Goal: Information Seeking & Learning: Learn about a topic

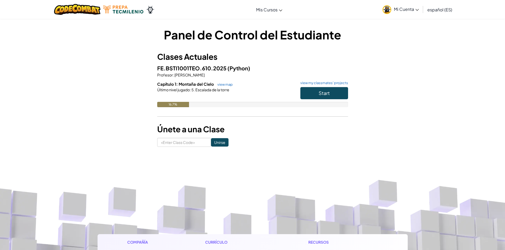
click at [286, 4] on div "Cambiar modo de navegación Mis Cursos Aula de Ozaria Aula de CodeCombat Liga de…" at bounding box center [252, 9] width 507 height 19
click at [338, 91] on button "Start" at bounding box center [324, 93] width 48 height 12
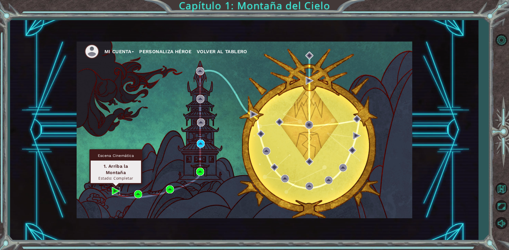
click at [114, 191] on img at bounding box center [116, 191] width 8 height 8
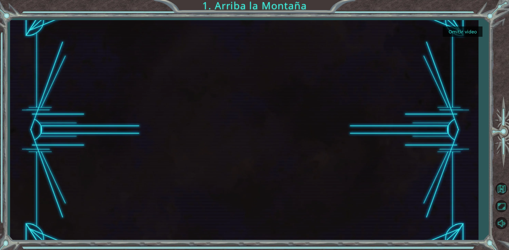
click at [221, 93] on div at bounding box center [244, 130] width 392 height 220
click at [464, 28] on button "Omitir video" at bounding box center [462, 31] width 40 height 10
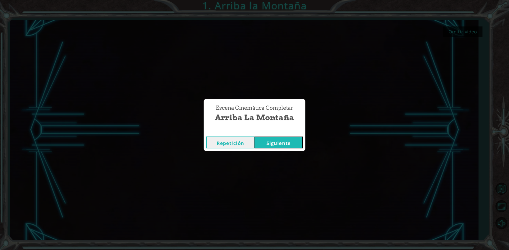
drag, startPoint x: 271, startPoint y: 141, endPoint x: 291, endPoint y: 165, distance: 31.2
click at [286, 155] on div "Escena Cinemática Completar Arriba la Montaña Repetición [GEOGRAPHIC_DATA]" at bounding box center [254, 125] width 509 height 250
click at [269, 138] on button "Siguiente" at bounding box center [278, 143] width 48 height 12
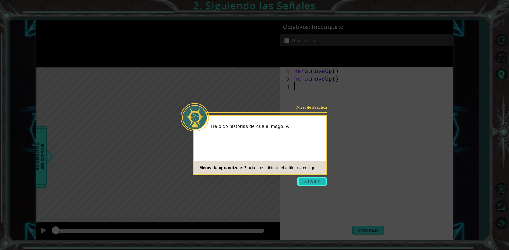
click at [320, 184] on button "Start" at bounding box center [312, 181] width 30 height 8
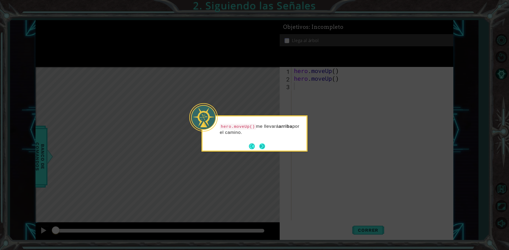
click at [262, 145] on button "Next" at bounding box center [262, 147] width 6 height 6
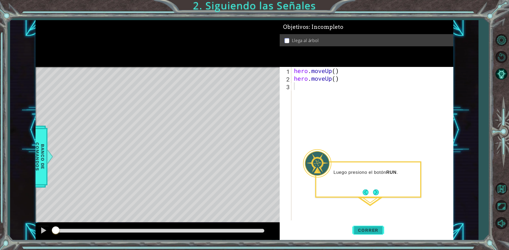
click at [364, 230] on span "Correr" at bounding box center [367, 230] width 31 height 5
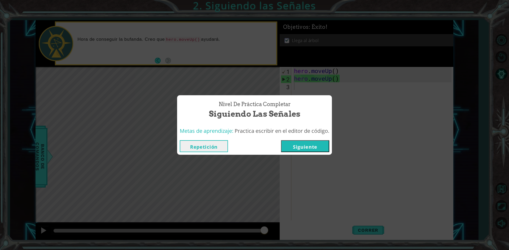
click at [297, 146] on button "Siguiente" at bounding box center [305, 146] width 48 height 12
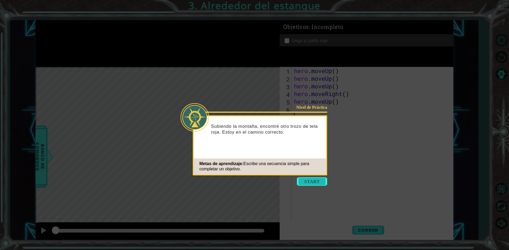
click at [319, 180] on button "Start" at bounding box center [312, 181] width 30 height 8
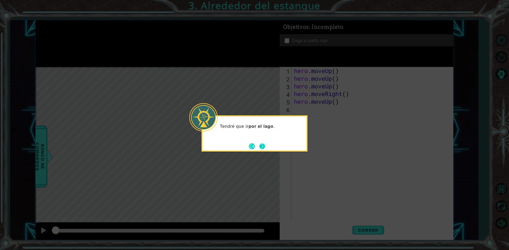
click at [263, 144] on button "Next" at bounding box center [262, 146] width 6 height 6
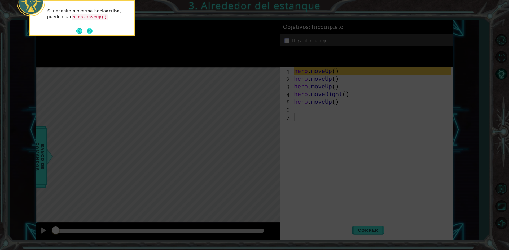
click at [89, 30] on button "Next" at bounding box center [90, 31] width 6 height 6
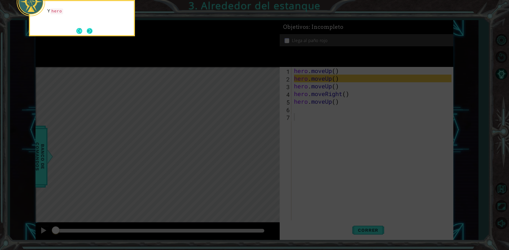
click at [92, 31] on button "Next" at bounding box center [90, 31] width 6 height 6
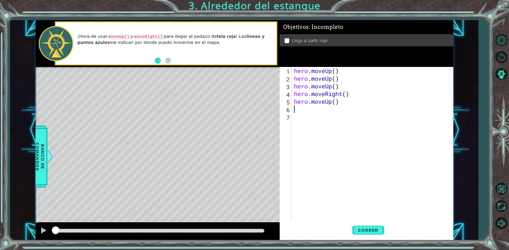
click at [294, 108] on div "hero . moveUp ( ) hero . moveUp ( ) hero . moveUp ( ) hero . moveRight ( ) hero…" at bounding box center [373, 151] width 161 height 169
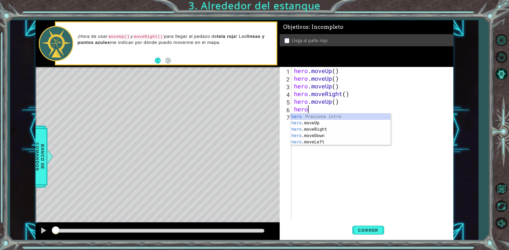
type textarea "hero."
click at [310, 116] on div "hero. moveUp Presiona intro hero. moveRight Presiona intro hero. moveDown Presi…" at bounding box center [340, 133] width 100 height 38
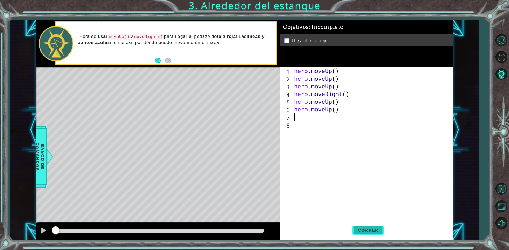
click at [367, 232] on span "Correr" at bounding box center [367, 230] width 31 height 5
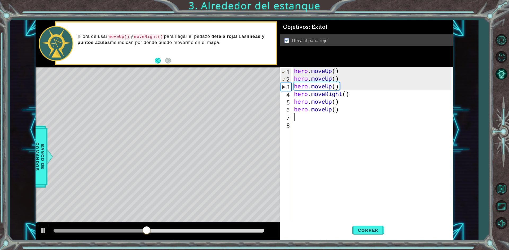
click at [307, 115] on div "hero . moveUp ( ) hero . moveUp ( ) hero . moveUp ( ) hero . moveRight ( ) hero…" at bounding box center [373, 151] width 161 height 169
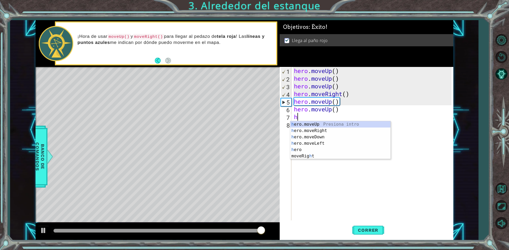
type textarea "h"
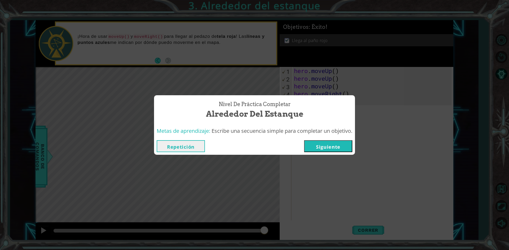
click at [344, 141] on button "Siguiente" at bounding box center [328, 146] width 48 height 12
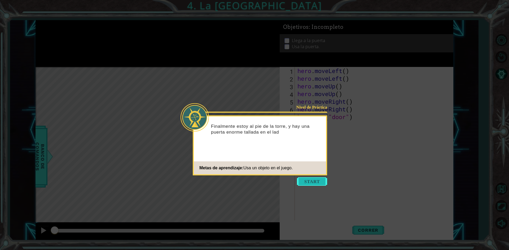
click at [325, 180] on button "Start" at bounding box center [312, 181] width 30 height 8
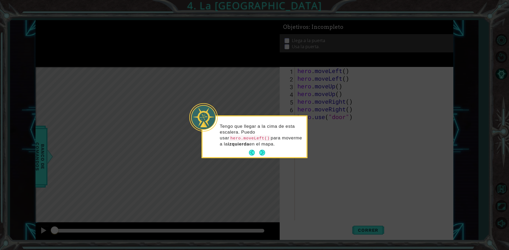
click at [267, 152] on div "Tengo que llegar a la cima de esta escalera. Puedo usar hero.moveLeft() para mo…" at bounding box center [254, 138] width 104 height 39
click at [264, 151] on button "Next" at bounding box center [262, 153] width 6 height 6
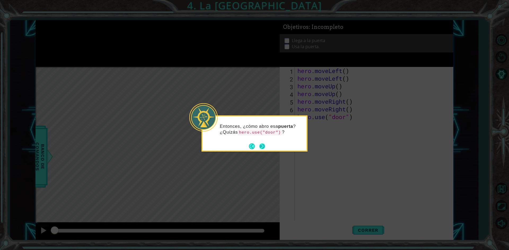
click at [264, 146] on button "Next" at bounding box center [262, 147] width 6 height 6
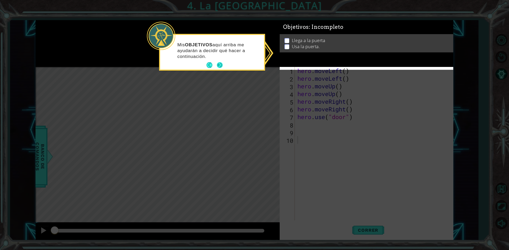
click at [219, 63] on button "Next" at bounding box center [220, 65] width 6 height 6
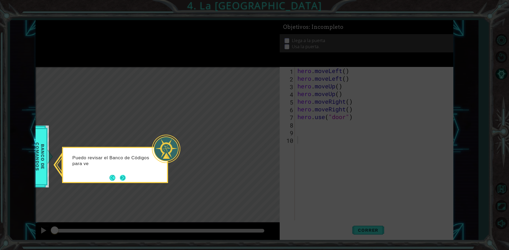
click at [120, 177] on button "Next" at bounding box center [123, 178] width 6 height 6
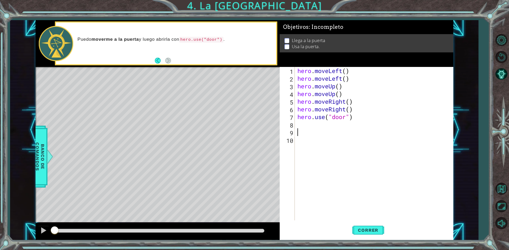
click at [307, 129] on div "hero . moveLeft ( ) hero . moveLeft ( ) hero . moveUp ( ) hero . moveUp ( ) her…" at bounding box center [375, 151] width 158 height 169
drag, startPoint x: 307, startPoint y: 129, endPoint x: 304, endPoint y: 115, distance: 14.3
click at [304, 116] on div "hero . moveLeft ( ) hero . moveLeft ( ) hero . moveUp ( ) hero . moveUp ( ) her…" at bounding box center [375, 151] width 158 height 169
type textarea "hero.use("door")"
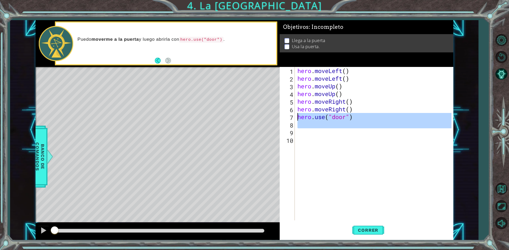
click at [307, 121] on div "hero . moveLeft ( ) hero . moveLeft ( ) hero . moveUp ( ) hero . moveUp ( ) her…" at bounding box center [373, 144] width 155 height 154
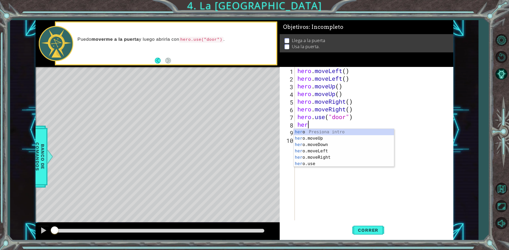
scroll to position [0, 0]
type textarea "hero."
click at [319, 145] on div "hero. moveUp Presiona intro hero. moveDown Presiona intro hero. moveLeft Presio…" at bounding box center [344, 151] width 100 height 45
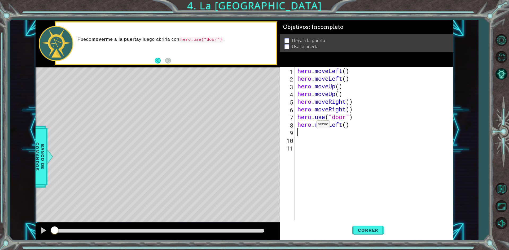
scroll to position [0, 0]
click at [356, 228] on span "Correr" at bounding box center [367, 230] width 31 height 5
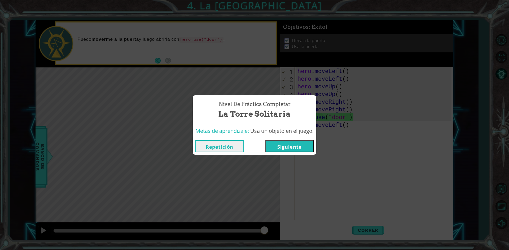
click at [304, 145] on button "Siguiente" at bounding box center [289, 146] width 48 height 12
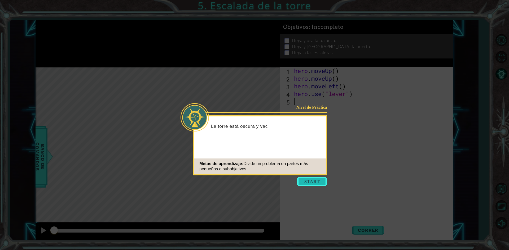
click at [301, 182] on button "Start" at bounding box center [312, 181] width 30 height 8
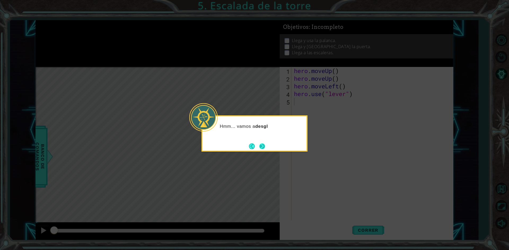
click at [264, 147] on button "Next" at bounding box center [262, 147] width 6 height 6
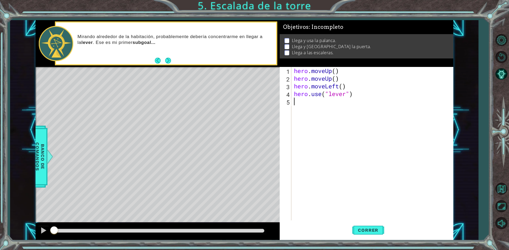
click at [303, 103] on div "hero . moveUp ( ) hero . moveUp ( ) hero . moveLeft ( ) hero . use ( "lever" )" at bounding box center [373, 151] width 161 height 169
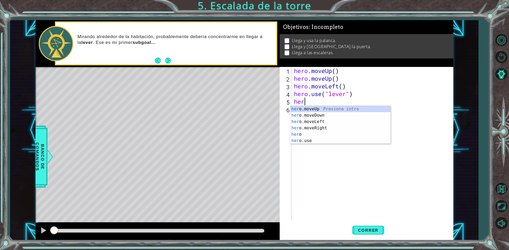
type textarea "her."
click at [317, 109] on div "her o . moveUp Presiona intro her o . moveDown Presiona intro her o . moveLeft …" at bounding box center [340, 128] width 100 height 45
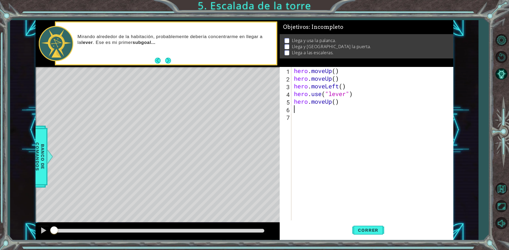
scroll to position [0, 0]
click at [366, 229] on span "Correr" at bounding box center [367, 230] width 31 height 5
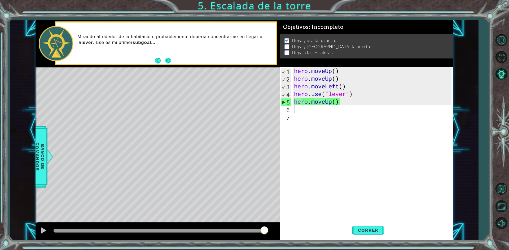
click at [171, 60] on button "Next" at bounding box center [168, 60] width 6 height 6
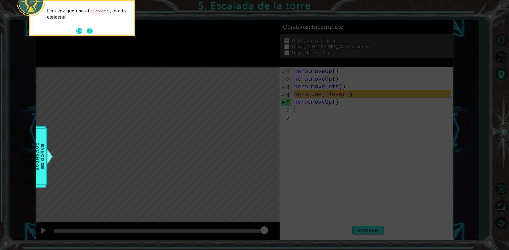
click at [91, 28] on button "Next" at bounding box center [90, 31] width 6 height 6
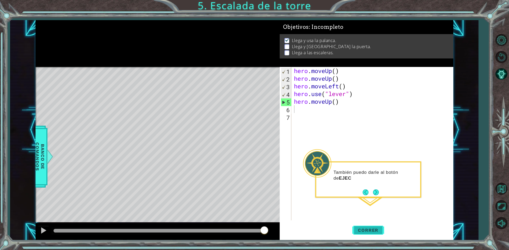
click at [363, 236] on button "Correr" at bounding box center [368, 230] width 32 height 17
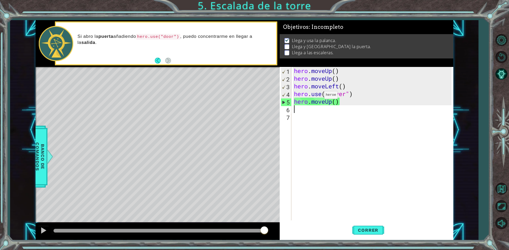
type textarea "g"
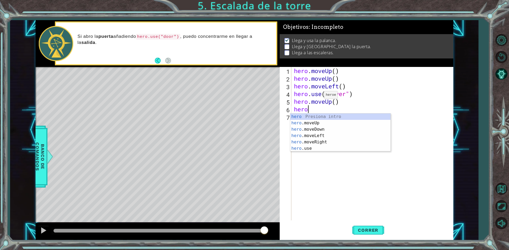
type textarea "hero."
click at [315, 135] on div "hero. moveUp Presiona intro hero. moveDown Presiona intro hero. moveLeft Presio…" at bounding box center [340, 136] width 100 height 45
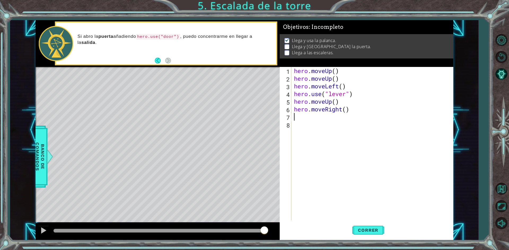
scroll to position [0, 0]
click at [376, 232] on span "Correr" at bounding box center [367, 230] width 31 height 5
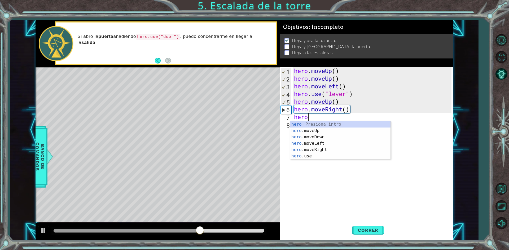
type textarea "hero."
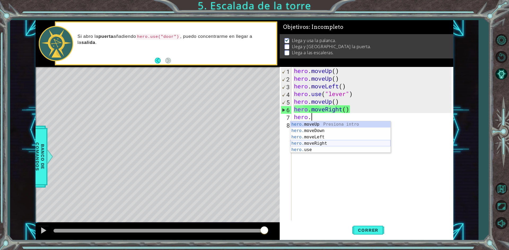
click at [307, 141] on div "hero. moveUp Presiona intro hero. moveDown Presiona intro hero. moveLeft Presio…" at bounding box center [340, 143] width 100 height 45
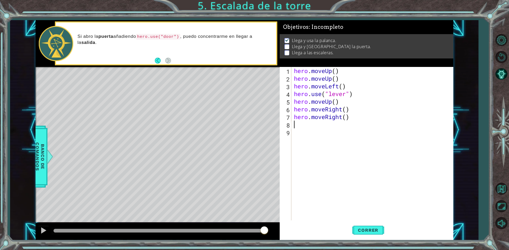
scroll to position [0, 0]
click at [373, 229] on span "Correr" at bounding box center [367, 230] width 31 height 5
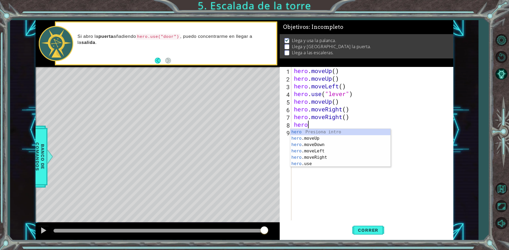
type textarea "hero."
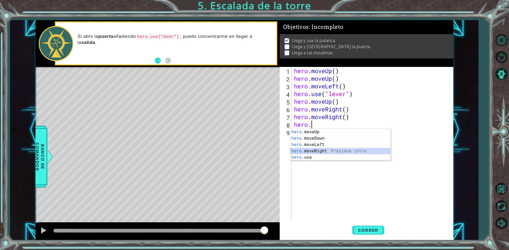
click at [313, 150] on div "hero. moveUp Presiona intro hero. moveDown Presiona intro hero. moveLeft Presio…" at bounding box center [340, 151] width 100 height 45
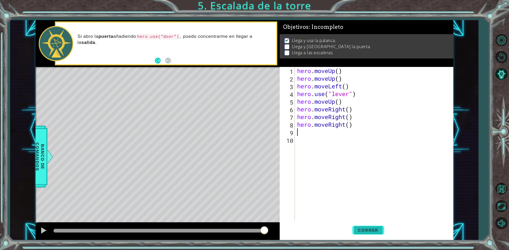
click at [366, 230] on span "Correr" at bounding box center [367, 230] width 31 height 5
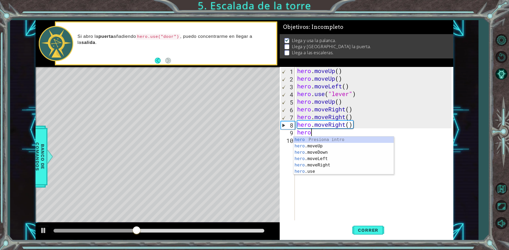
scroll to position [0, 1]
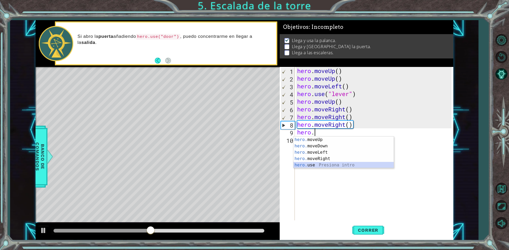
click at [300, 167] on div "hero. moveUp Presiona intro hero. moveDown Presiona intro hero. moveLeft Presio…" at bounding box center [343, 159] width 100 height 45
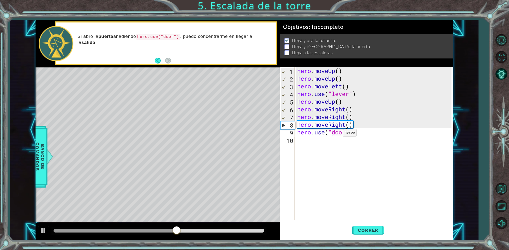
scroll to position [0, 2]
type textarea "hero.use("door")"
click at [364, 226] on button "Correr" at bounding box center [368, 230] width 32 height 17
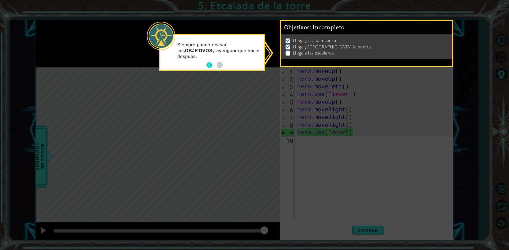
click at [213, 64] on button "Back" at bounding box center [211, 65] width 10 height 6
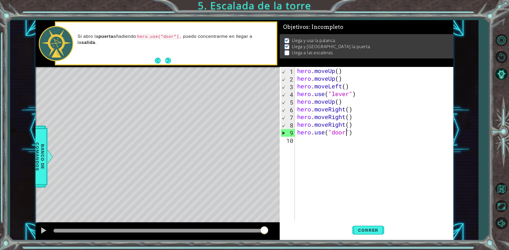
click at [171, 58] on button "Next" at bounding box center [168, 61] width 6 height 6
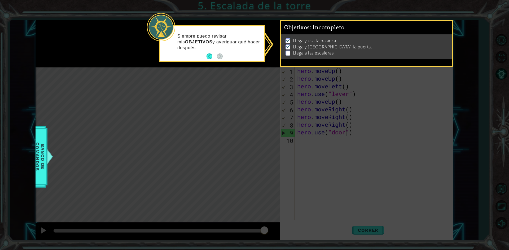
click at [210, 56] on button "Back" at bounding box center [211, 57] width 10 height 6
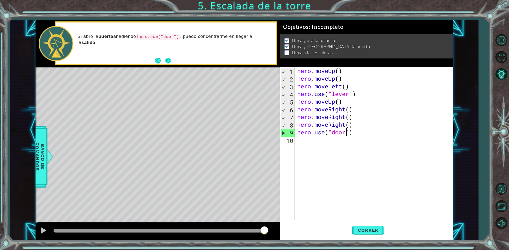
click at [165, 60] on button "Next" at bounding box center [168, 61] width 6 height 6
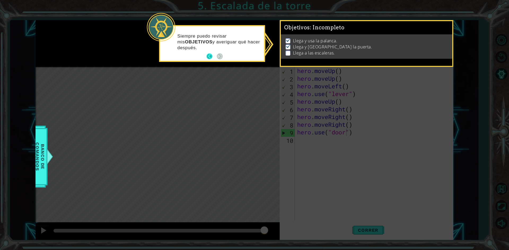
click at [208, 55] on button "Back" at bounding box center [211, 57] width 10 height 6
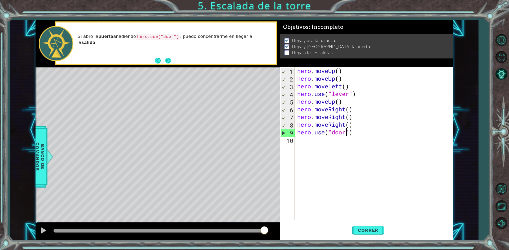
click at [167, 61] on button "Next" at bounding box center [168, 61] width 6 height 6
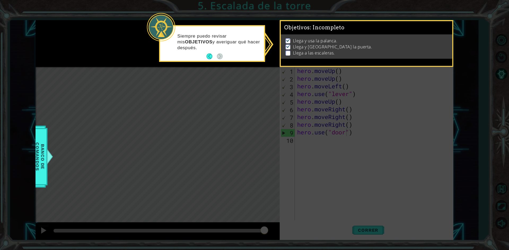
click at [286, 54] on p at bounding box center [287, 53] width 5 height 5
click at [284, 51] on ul "Llega y usa la palanca. Llega y usa la puerta. Llega a las escaleras." at bounding box center [366, 47] width 165 height 18
click at [367, 227] on icon at bounding box center [254, 125] width 509 height 250
click at [361, 212] on icon at bounding box center [254, 125] width 509 height 250
click at [213, 56] on button "Back" at bounding box center [211, 57] width 10 height 6
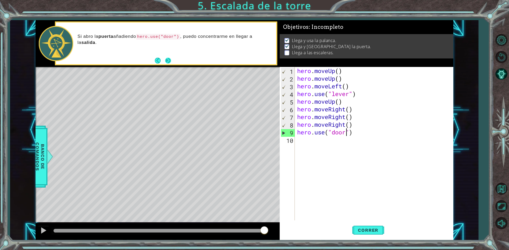
drag, startPoint x: 174, startPoint y: 60, endPoint x: 169, endPoint y: 59, distance: 4.5
click at [171, 60] on div "Si abro la puerta añadiendo hero.use("door") , puedo concentrarme en llegar a l…" at bounding box center [166, 44] width 220 height 42
click at [169, 59] on button "Next" at bounding box center [168, 61] width 6 height 6
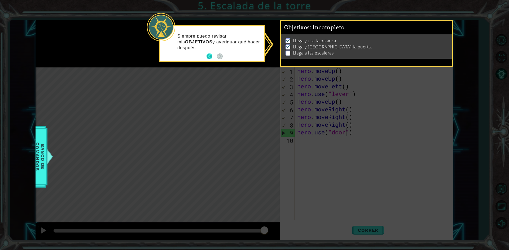
click at [211, 57] on button "Back" at bounding box center [211, 57] width 10 height 6
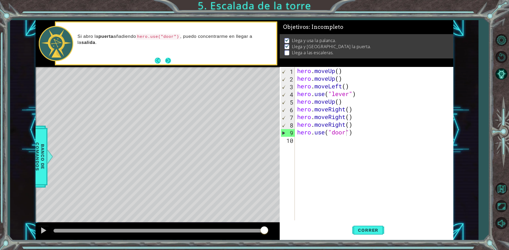
click at [168, 59] on button "Next" at bounding box center [168, 60] width 6 height 6
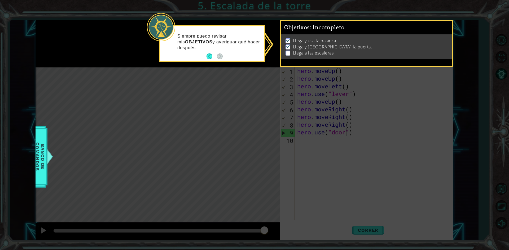
click at [288, 51] on p at bounding box center [287, 53] width 5 height 5
click at [281, 57] on div "Llega y usa la palanca. Llega y usa la puerta. Llega a las escaleras." at bounding box center [366, 46] width 171 height 24
click at [279, 73] on icon at bounding box center [254, 125] width 509 height 250
click at [208, 58] on button "Back" at bounding box center [211, 57] width 10 height 6
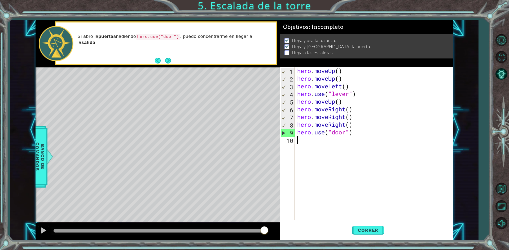
click at [341, 146] on div "hero . moveUp ( ) hero . moveUp ( ) hero . moveLeft ( ) hero . use ( "lever" ) …" at bounding box center [375, 151] width 158 height 169
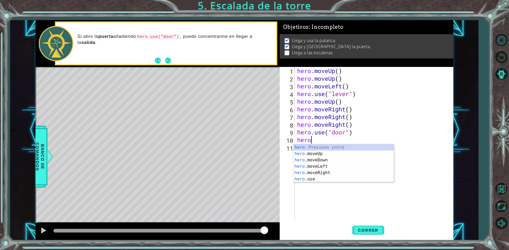
type textarea "hero."
click at [344, 147] on div "hero. moveUp Presiona intro hero. moveDown Presiona intro hero. moveLeft Presio…" at bounding box center [343, 166] width 100 height 45
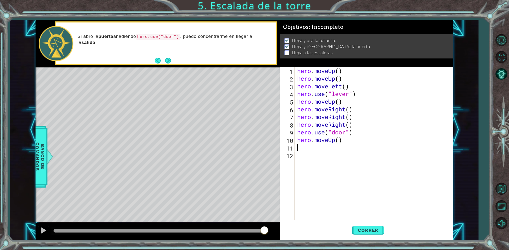
scroll to position [0, 0]
click at [358, 228] on button "Correr" at bounding box center [368, 230] width 32 height 17
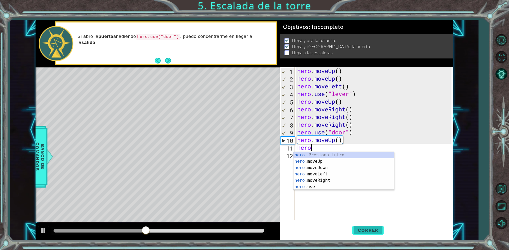
scroll to position [0, 1]
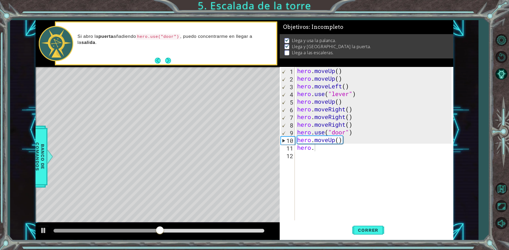
click at [334, 152] on body "1 ההההההההההההההההההההההההההההההההההההההההההההההההההההההההההההההההההההההההההההה…" at bounding box center [254, 125] width 509 height 250
click at [314, 149] on div "hero . moveUp ( ) hero . moveUp ( ) hero . moveLeft ( ) hero . use ( "lever" ) …" at bounding box center [375, 151] width 158 height 169
type textarea "hero"
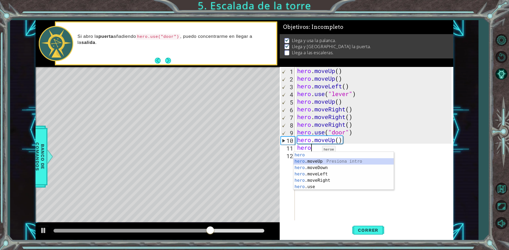
click at [318, 163] on div "hero Presiona intro hero .moveUp Presiona intro hero .moveDown Presiona intro h…" at bounding box center [343, 177] width 100 height 51
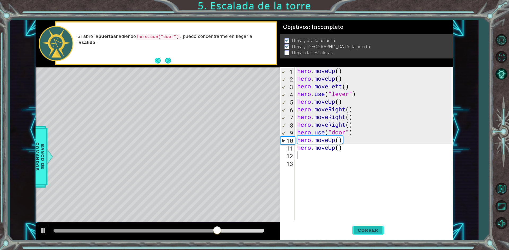
click at [365, 228] on span "Correr" at bounding box center [367, 230] width 31 height 5
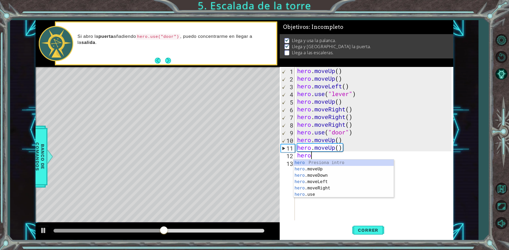
type textarea "hero."
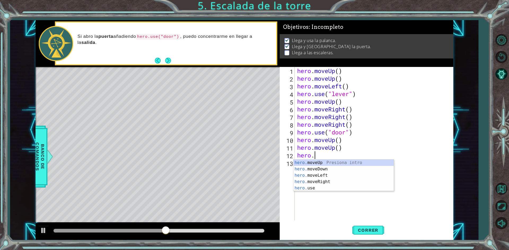
scroll to position [0, 1]
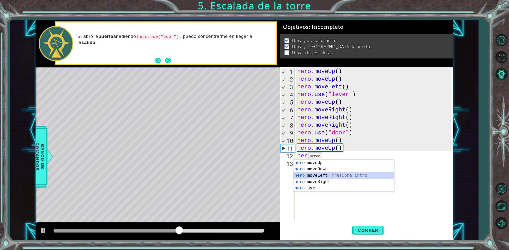
click at [321, 177] on div "hero. moveUp Presiona intro hero. moveDown Presiona intro hero. moveLeft Presio…" at bounding box center [343, 182] width 100 height 45
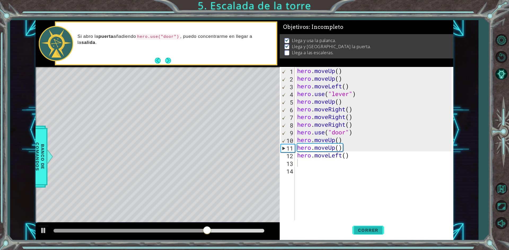
drag, startPoint x: 362, startPoint y: 225, endPoint x: 362, endPoint y: 230, distance: 5.0
click at [362, 230] on button "Correr" at bounding box center [368, 230] width 32 height 17
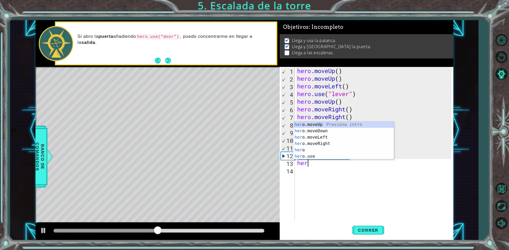
type textarea "hero"
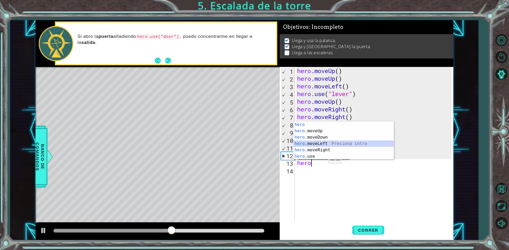
click at [318, 144] on div "hero Presiona intro hero .moveUp Presiona intro hero .moveDown Presiona intro h…" at bounding box center [343, 147] width 100 height 51
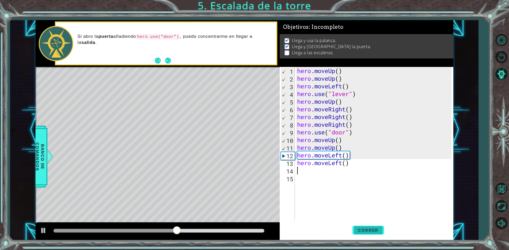
click at [370, 228] on span "Correr" at bounding box center [367, 230] width 31 height 5
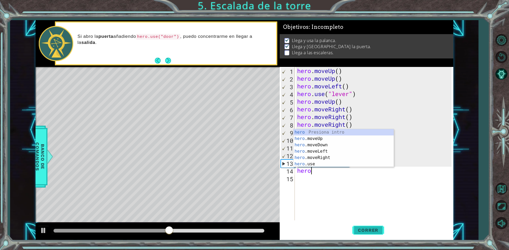
type textarea "hero."
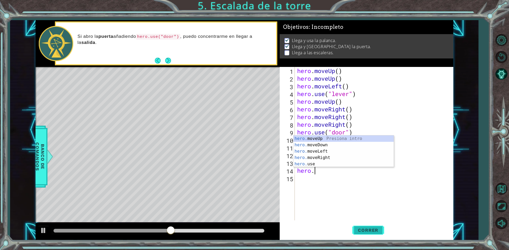
scroll to position [0, 1]
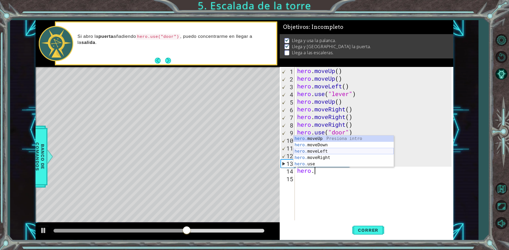
click at [303, 148] on div "hero. moveUp Presiona intro hero. moveDown Presiona intro hero. moveLeft Presio…" at bounding box center [343, 158] width 100 height 45
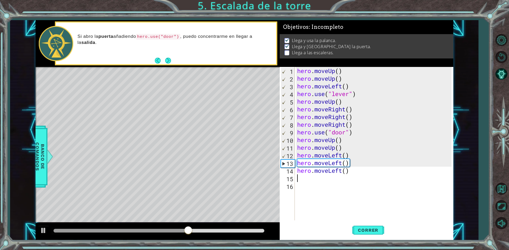
scroll to position [0, 0]
click at [367, 229] on span "Correr" at bounding box center [367, 230] width 31 height 5
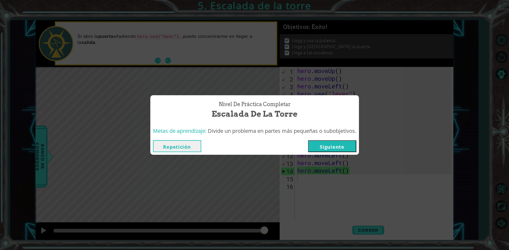
click at [334, 147] on button "Siguiente" at bounding box center [332, 146] width 48 height 12
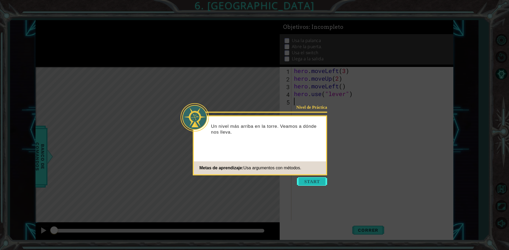
click at [319, 180] on button "Start" at bounding box center [312, 181] width 30 height 8
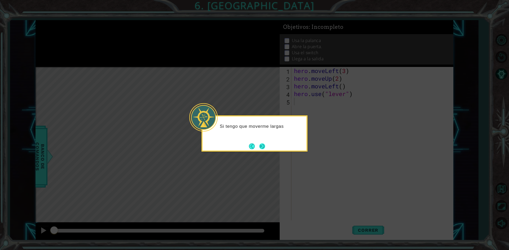
click at [259, 144] on button "Next" at bounding box center [262, 147] width 6 height 6
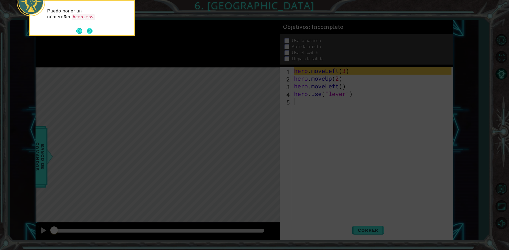
click at [92, 26] on div "Puedo poner un número 3 en hero.mov" at bounding box center [82, 15] width 104 height 29
click at [90, 30] on button "Next" at bounding box center [90, 32] width 6 height 6
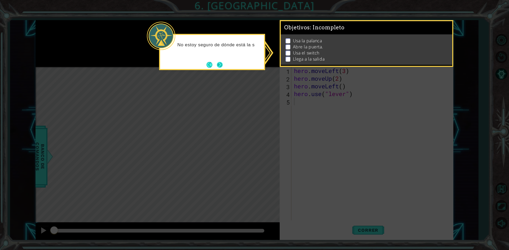
click at [219, 64] on button "Next" at bounding box center [220, 65] width 6 height 6
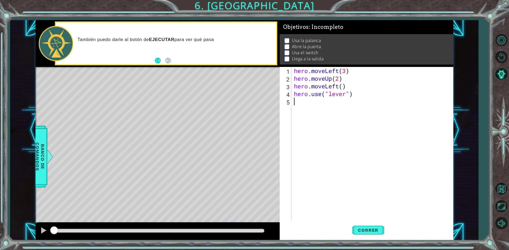
click at [311, 108] on div "hero . moveLeft ( 3 ) hero . moveUp ( 2 ) hero . moveLeft ( ) hero . use ( "lev…" at bounding box center [373, 151] width 161 height 169
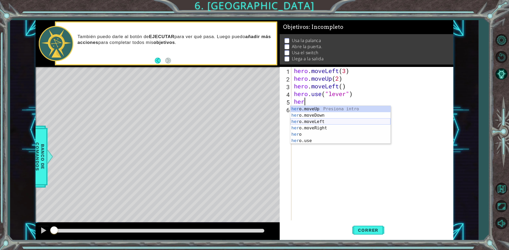
click at [321, 123] on div "her o.moveUp Presiona intro her o.moveDown Presiona intro her o.moveLeft Presio…" at bounding box center [340, 131] width 100 height 51
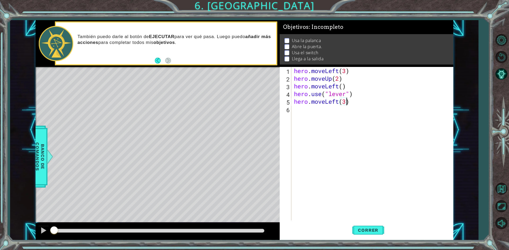
scroll to position [0, 2]
click at [379, 226] on button "Correr" at bounding box center [368, 230] width 32 height 17
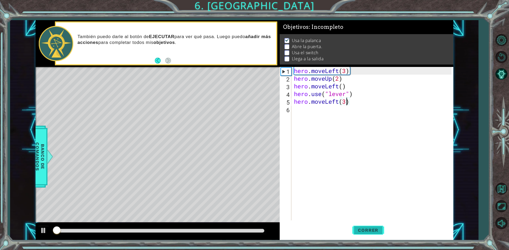
scroll to position [2, 0]
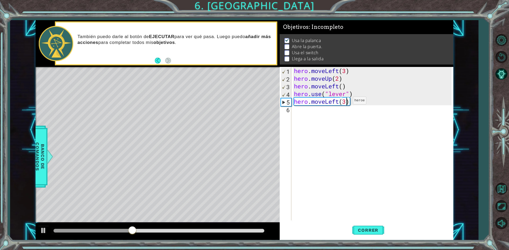
click at [345, 103] on div "hero . moveLeft ( 3 ) hero . moveUp ( 2 ) hero . moveLeft ( ) hero . use ( "lev…" at bounding box center [373, 151] width 161 height 169
type textarea "hero.moveLeft(1)"
click at [373, 232] on span "Correr" at bounding box center [367, 230] width 31 height 5
click at [302, 110] on div "hero . moveLeft ( 3 ) hero . moveUp ( 2 ) hero . moveLeft ( ) hero . use ( "lev…" at bounding box center [373, 151] width 161 height 169
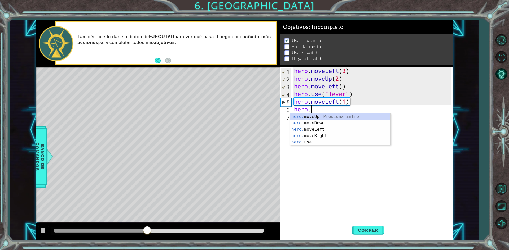
scroll to position [0, 1]
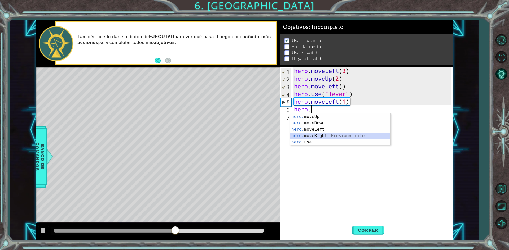
click at [315, 138] on div "hero. moveUp Presiona intro hero. moveDown Presiona intro hero. moveLeft Presio…" at bounding box center [340, 136] width 100 height 45
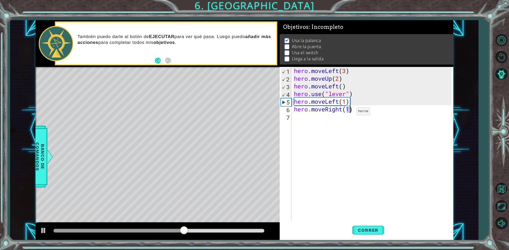
click at [348, 113] on div "hero . moveLeft ( 3 ) hero . moveUp ( 2 ) hero . moveLeft ( ) hero . use ( "lev…" at bounding box center [372, 144] width 158 height 154
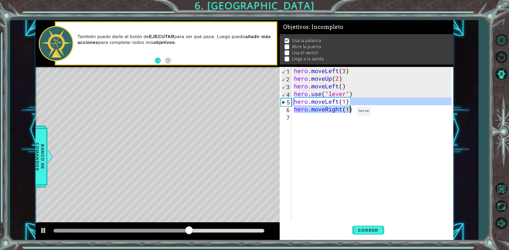
drag, startPoint x: 354, startPoint y: 104, endPoint x: 348, endPoint y: 113, distance: 10.8
click at [348, 113] on div "hero . moveLeft ( 3 ) hero . moveUp ( 2 ) hero . moveLeft ( ) hero . use ( "lev…" at bounding box center [373, 151] width 161 height 169
click at [351, 112] on div "hero . moveLeft ( 3 ) hero . moveUp ( 2 ) hero . moveLeft ( ) hero . use ( "lev…" at bounding box center [372, 144] width 158 height 154
type textarea "hero.moveRight(1)"
drag, startPoint x: 353, startPoint y: 109, endPoint x: 293, endPoint y: 113, distance: 60.3
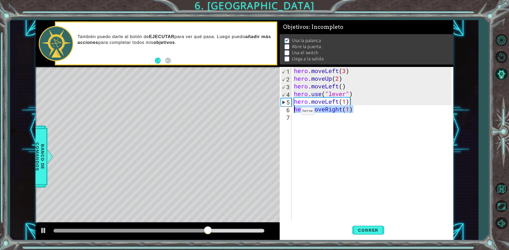
click at [293, 113] on div "hero . moveLeft ( 3 ) hero . moveUp ( 2 ) hero . moveLeft ( ) hero . use ( "lev…" at bounding box center [373, 151] width 161 height 169
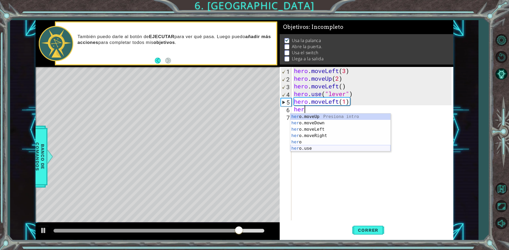
click at [307, 149] on div "her o.moveUp Presiona intro her o.moveDown Presiona intro her o.moveLeft Presio…" at bounding box center [340, 139] width 100 height 51
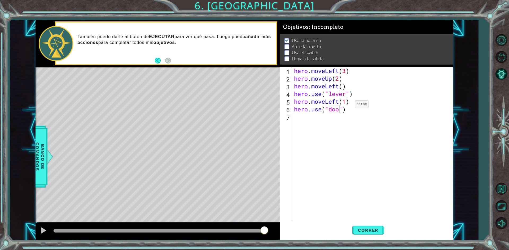
scroll to position [0, 2]
type textarea "hero.use("door")"
click at [369, 225] on button "Correr" at bounding box center [368, 230] width 32 height 17
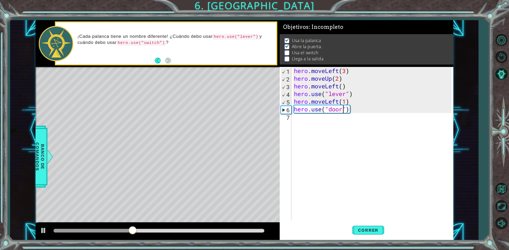
click at [337, 122] on div "hero . moveLeft ( 3 ) hero . moveUp ( 2 ) hero . moveLeft ( ) hero . use ( "lev…" at bounding box center [373, 151] width 161 height 169
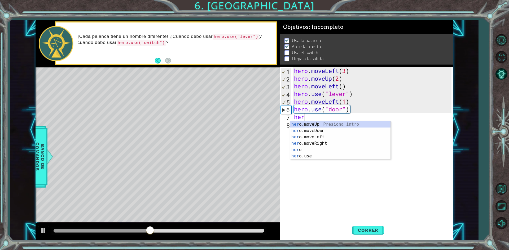
scroll to position [0, 0]
click at [326, 131] on div "hero Presiona intro hero .moveUp Presiona intro hero .moveDown Presiona intro h…" at bounding box center [340, 146] width 100 height 51
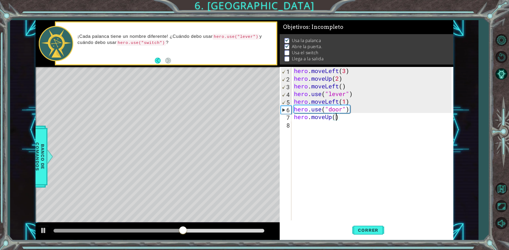
scroll to position [0, 2]
type textarea "hero.moveUp(2)"
click at [372, 232] on span "Correr" at bounding box center [367, 230] width 31 height 5
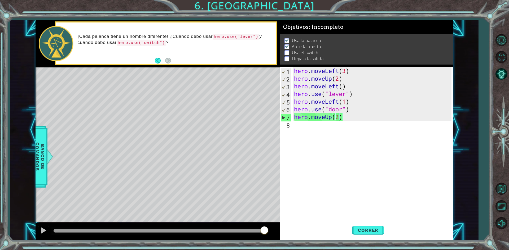
click at [346, 133] on div "hero . moveLeft ( 3 ) hero . moveUp ( 2 ) hero . moveLeft ( ) hero . use ( "lev…" at bounding box center [373, 151] width 161 height 169
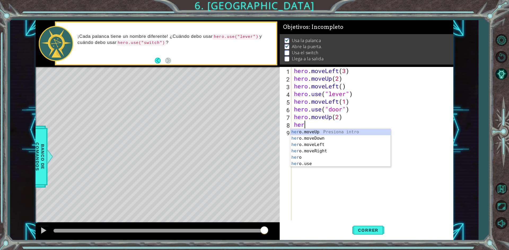
scroll to position [0, 0]
click at [324, 150] on div "hero Presiona intro hero .moveUp Presiona intro hero .moveDown Presiona intro h…" at bounding box center [340, 154] width 100 height 51
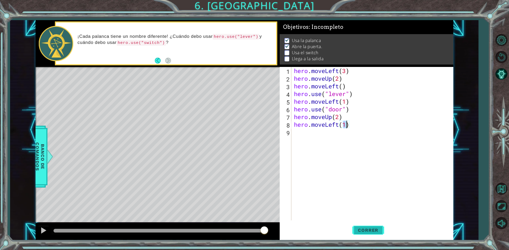
type textarea "hero.moveLeft(1)"
click at [362, 239] on button "Correr" at bounding box center [368, 230] width 32 height 17
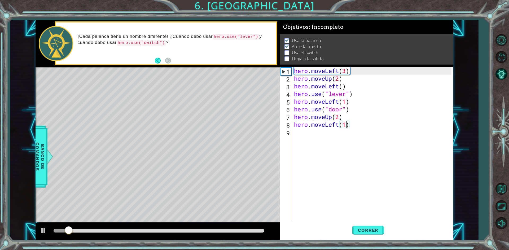
click at [304, 132] on div "hero . moveLeft ( 3 ) hero . moveUp ( 2 ) hero . moveLeft ( ) hero . use ( "lev…" at bounding box center [373, 151] width 161 height 169
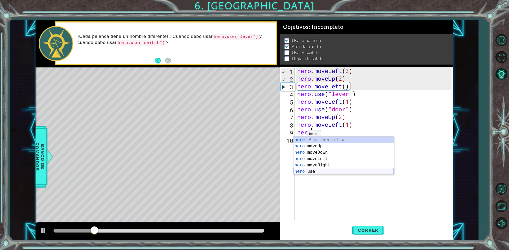
click at [310, 171] on div "hero Presiona intro hero .moveUp Presiona intro hero .moveDown Presiona intro h…" at bounding box center [343, 162] width 100 height 51
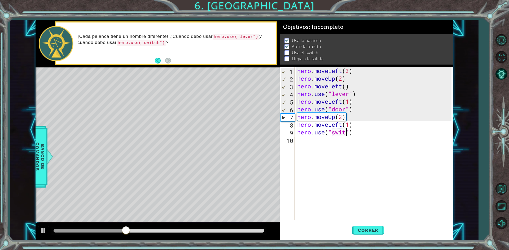
scroll to position [0, 2]
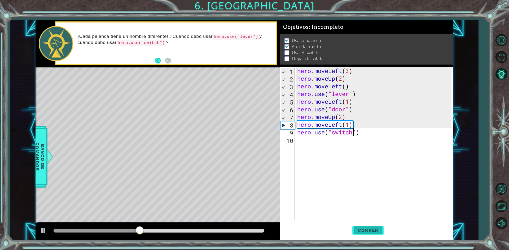
click at [361, 230] on span "Correr" at bounding box center [367, 230] width 31 height 5
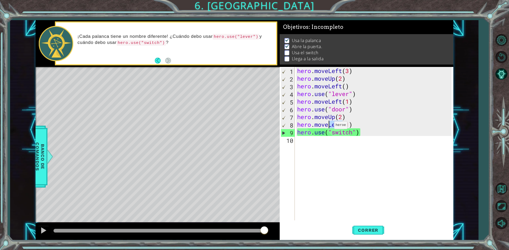
drag, startPoint x: 343, startPoint y: 123, endPoint x: 329, endPoint y: 127, distance: 13.9
click at [329, 127] on div "hero . moveLeft ( 3 ) hero . moveUp ( 2 ) hero . moveLeft ( ) hero . use ( "lev…" at bounding box center [375, 151] width 158 height 169
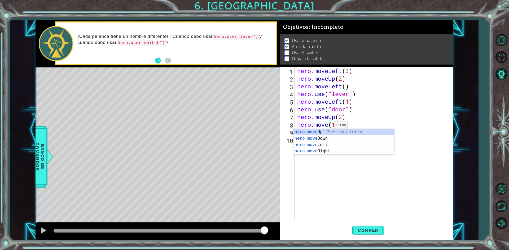
scroll to position [0, 2]
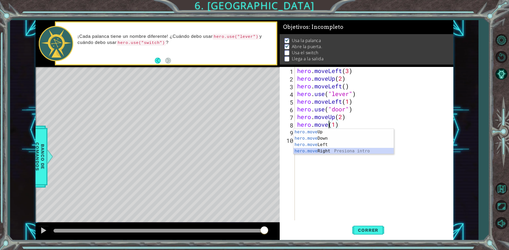
click at [317, 150] on div "hero.move Up Presiona intro hero.move Down Presiona intro hero.move Left Presio…" at bounding box center [343, 148] width 100 height 38
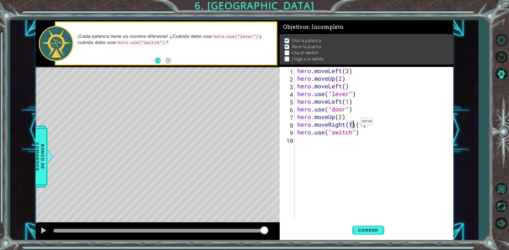
click at [355, 123] on div "hero . moveLeft ( 3 ) hero . moveUp ( 2 ) hero . moveLeft ( ) hero . use ( "lev…" at bounding box center [375, 151] width 158 height 169
type textarea "hero.moveRight(1)"
click at [370, 241] on div "1 ההההההההההההההההההההההההההההההההההההההההההההההההההההההההההההההההההההההההההההה…" at bounding box center [254, 125] width 509 height 250
click at [366, 233] on span "Correr" at bounding box center [367, 230] width 31 height 5
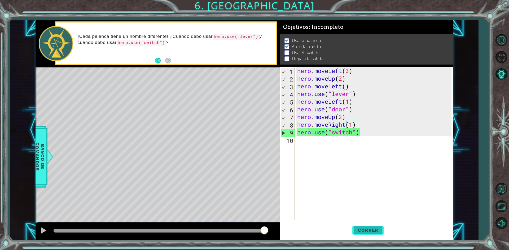
click at [367, 227] on button "Correr" at bounding box center [368, 230] width 32 height 17
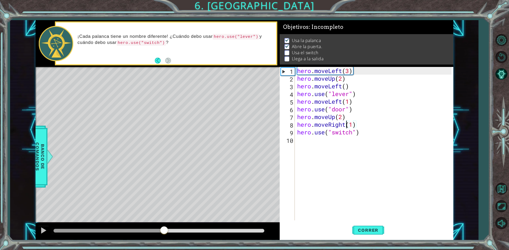
click at [164, 230] on div at bounding box center [159, 231] width 211 height 4
